Goal: Transaction & Acquisition: Purchase product/service

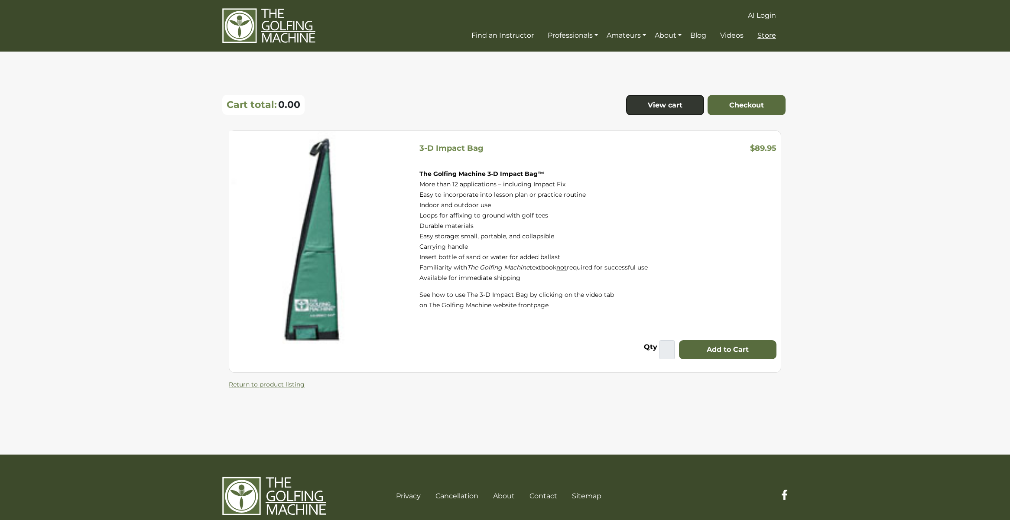
click at [770, 36] on span "Store" at bounding box center [766, 35] width 19 height 8
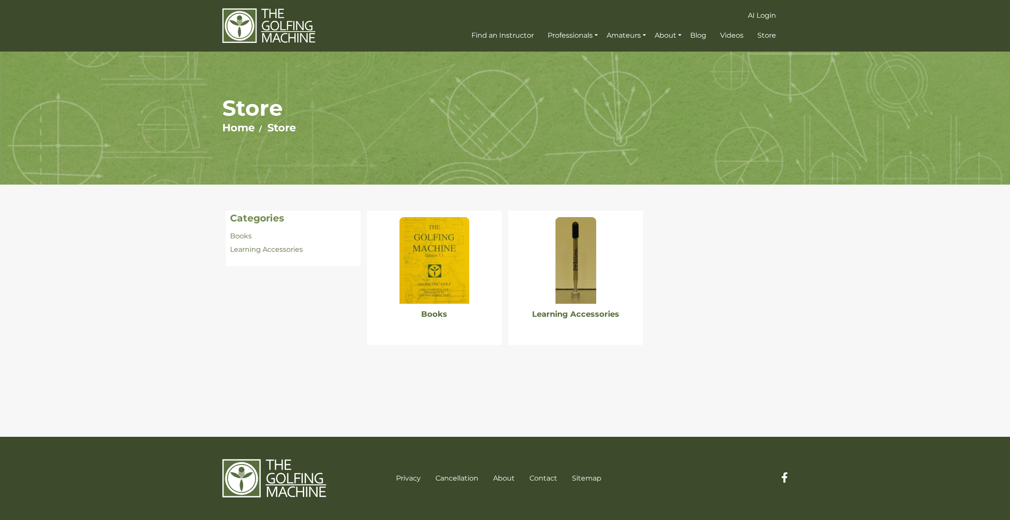
click at [585, 256] on img at bounding box center [575, 260] width 41 height 87
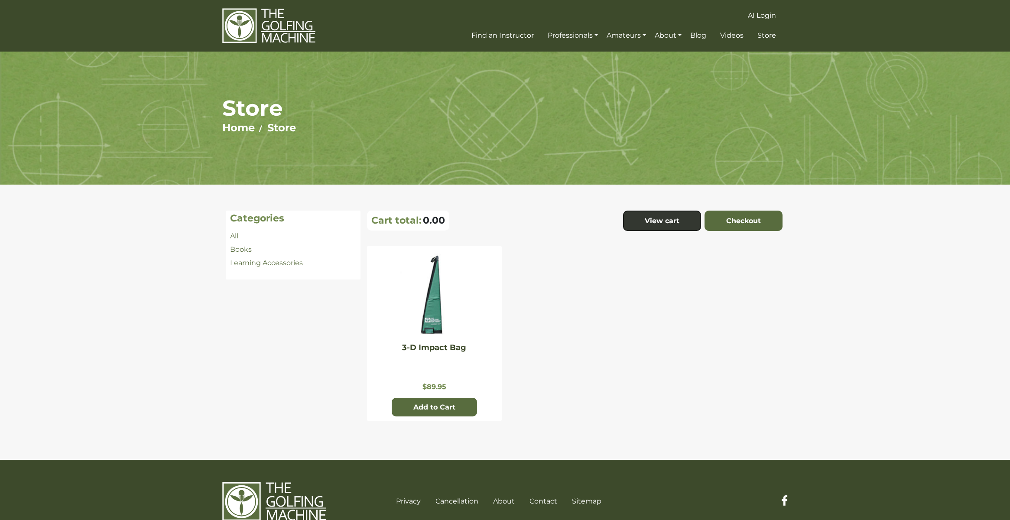
click at [430, 351] on link "3-D Impact Bag" at bounding box center [434, 348] width 64 height 10
